Goal: Browse casually: Explore the website without a specific task or goal

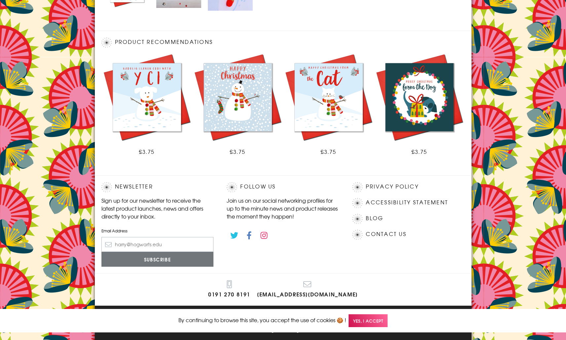
scroll to position [344, 0]
